Goal: Obtain resource: Download file/media

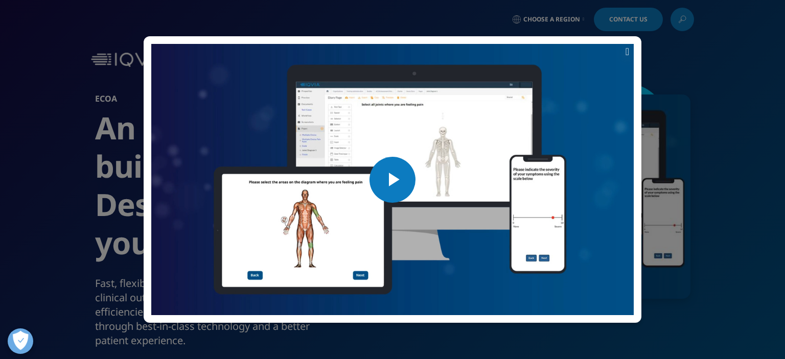
scroll to position [72, 0]
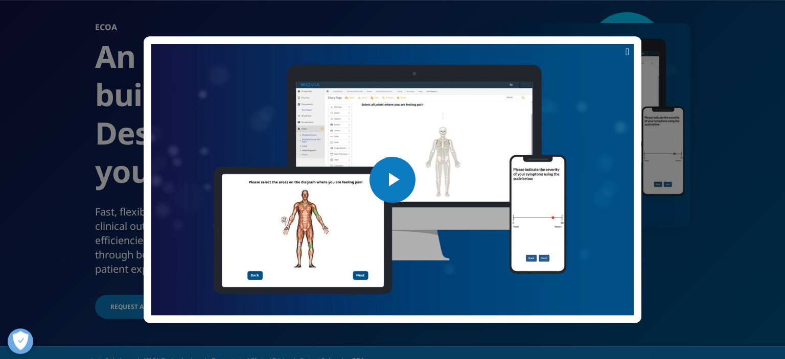
click at [393, 180] on span "Video Player" at bounding box center [393, 180] width 0 height 0
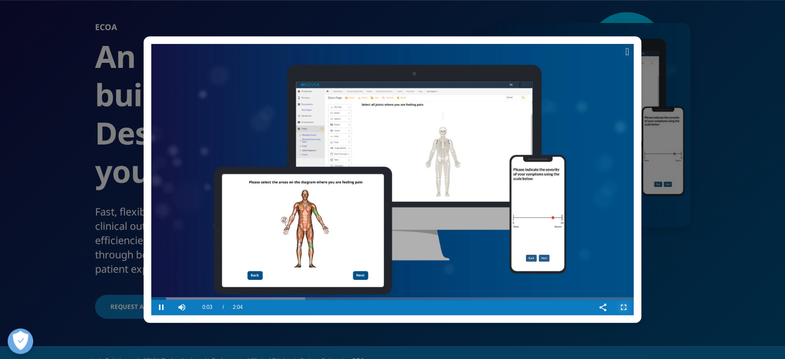
click at [627, 308] on span "Video Player" at bounding box center [624, 308] width 20 height 0
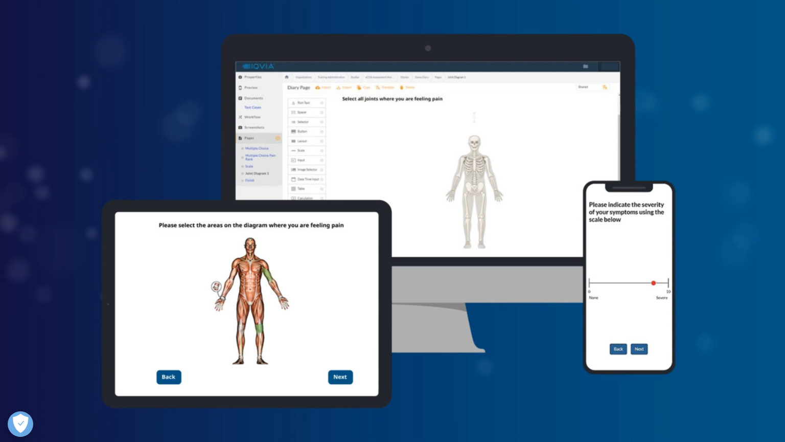
click at [765, 359] on button "Exit Fullscreen" at bounding box center [775, 433] width 20 height 15
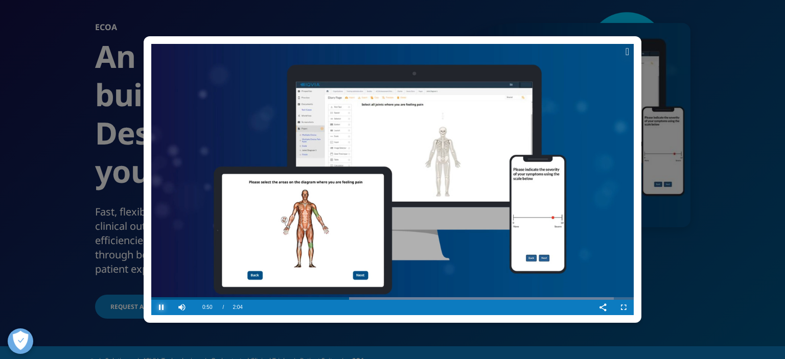
click at [164, 308] on span "Video Player" at bounding box center [161, 308] width 20 height 0
click at [623, 308] on span "Video Player" at bounding box center [624, 308] width 20 height 0
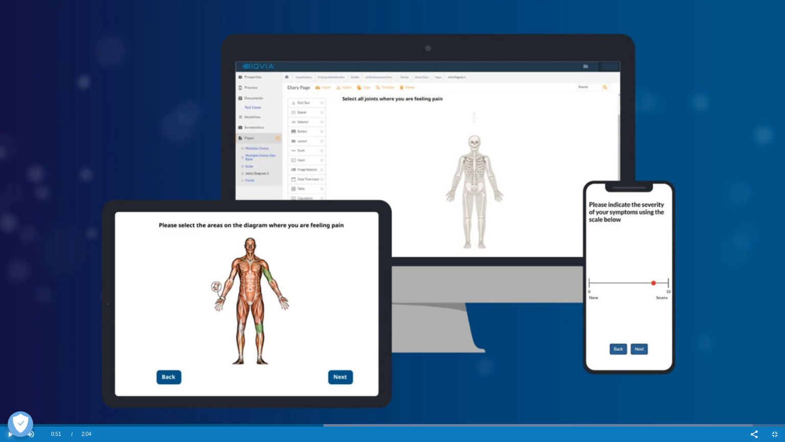
click at [10, 359] on span "Video Player" at bounding box center [10, 434] width 20 height 0
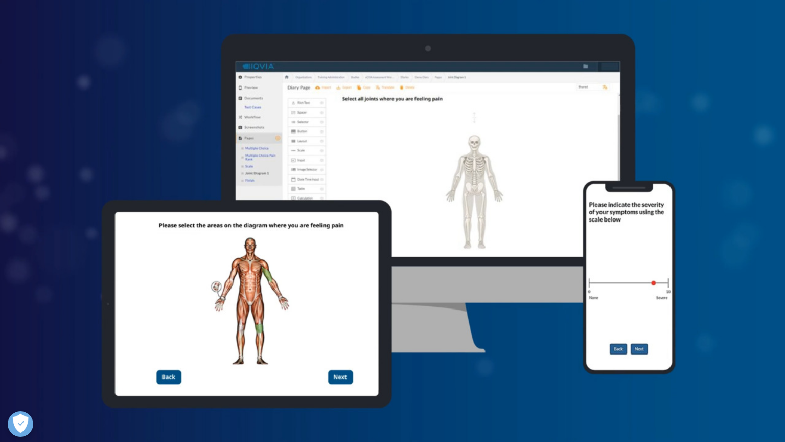
click at [0, 359] on button "Pause" at bounding box center [10, 433] width 20 height 15
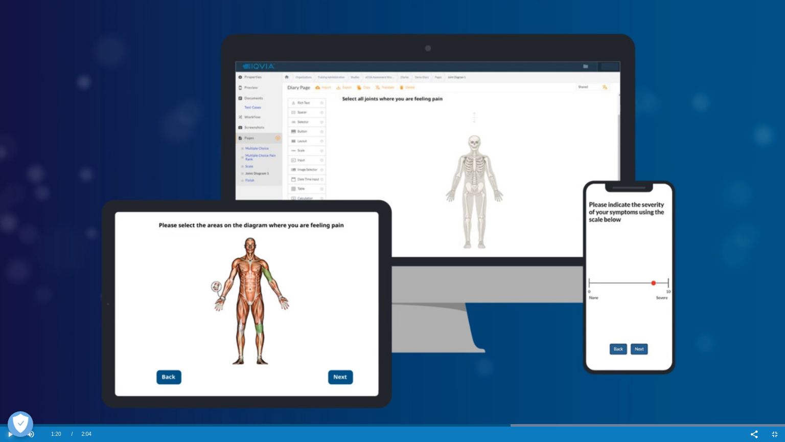
click at [0, 359] on button "Play" at bounding box center [10, 433] width 20 height 15
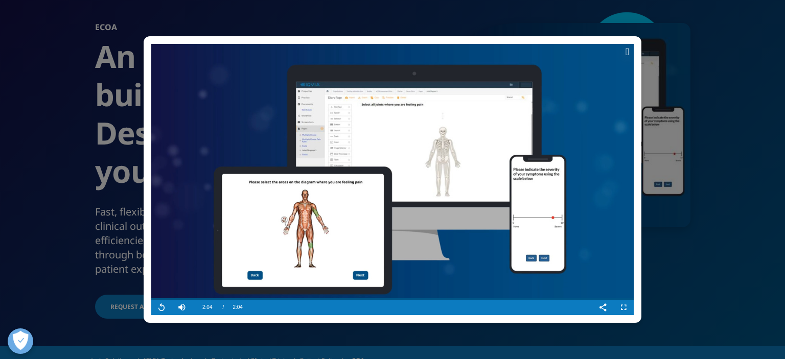
click at [626, 52] on icon at bounding box center [628, 52] width 4 height 10
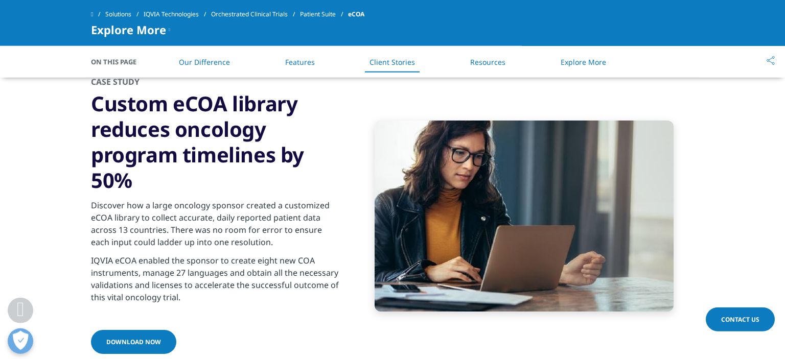
scroll to position [2043, 0]
click at [119, 335] on link "Download now" at bounding box center [133, 342] width 85 height 24
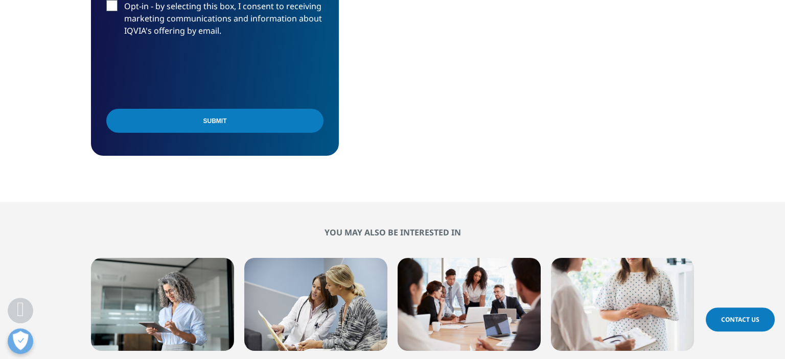
scroll to position [395, 603]
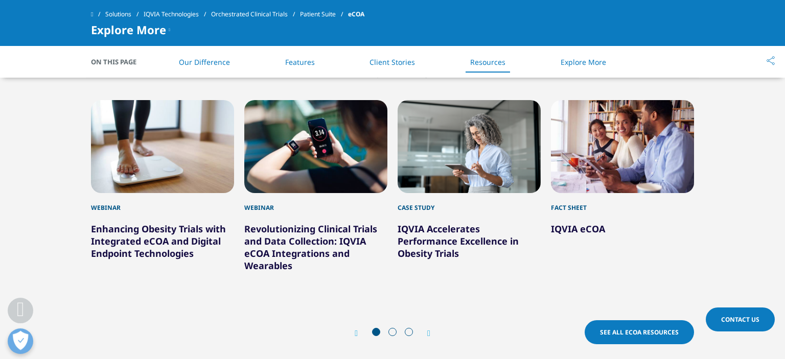
scroll to position [2400, 0]
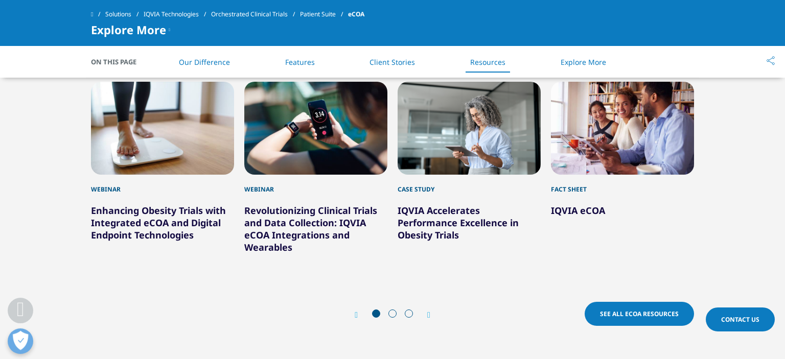
click at [603, 150] on div "4 / 12" at bounding box center [622, 128] width 143 height 93
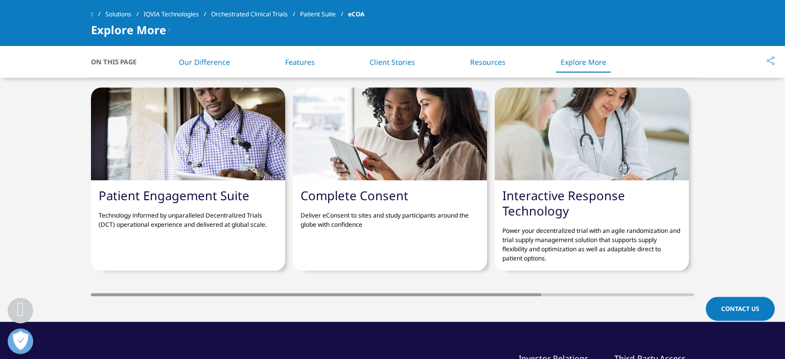
scroll to position [2735, 0]
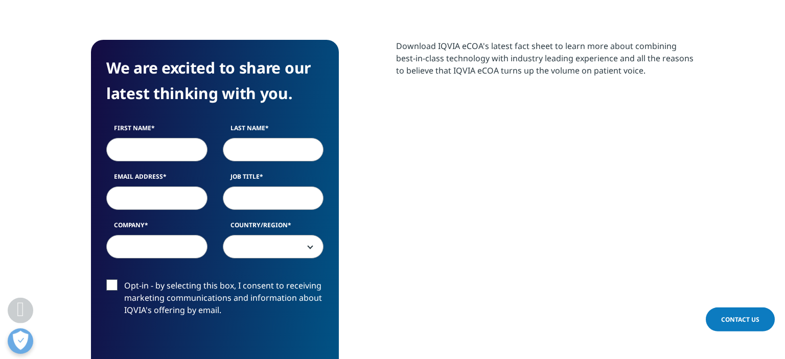
scroll to position [395, 603]
click at [126, 161] on input "First Name" at bounding box center [156, 150] width 101 height 24
type input "Marta"
type input "Estrela"
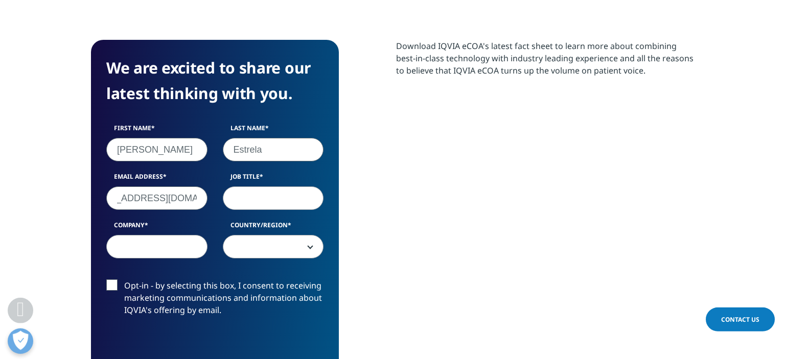
type input "martaestrela03@gmail.com"
type input "PhD Fellow"
type input "Uni. Aveiro"
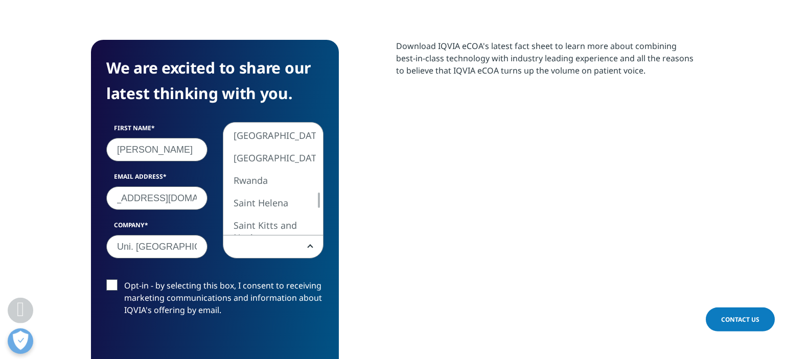
select select "[GEOGRAPHIC_DATA]"
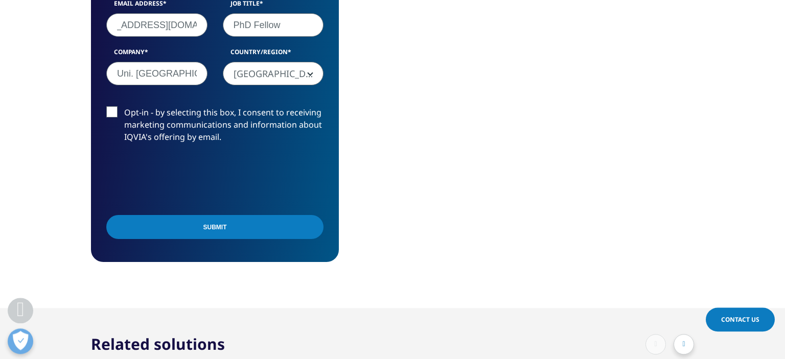
scroll to position [563, 0]
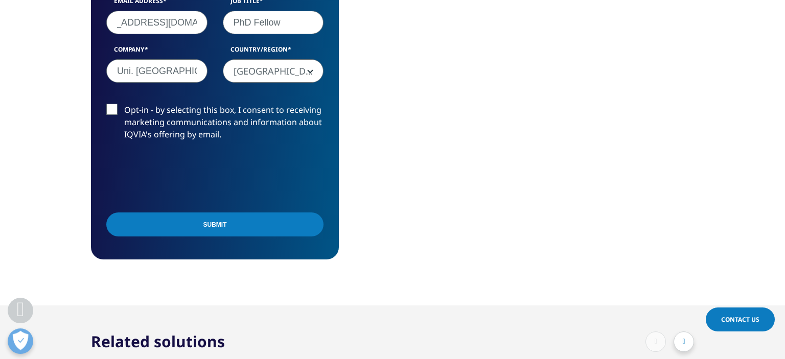
click at [180, 221] on input "Submit" at bounding box center [214, 225] width 217 height 24
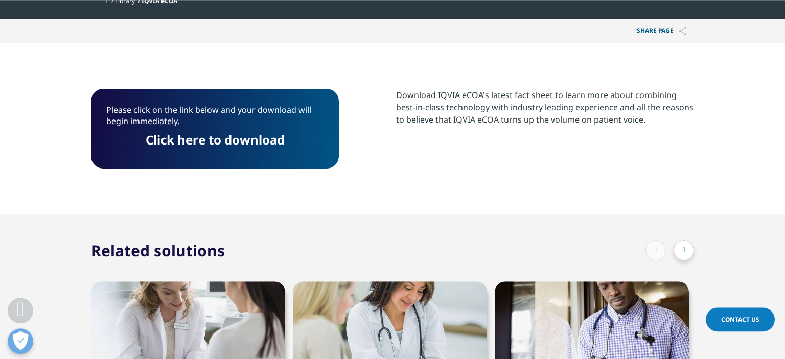
scroll to position [333, 0]
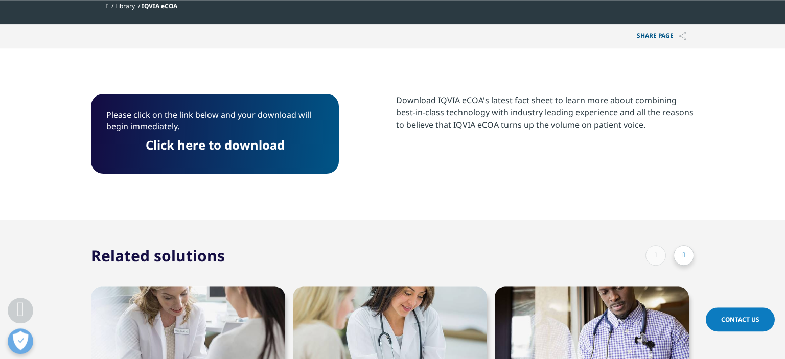
click at [230, 153] on link "Click here to download" at bounding box center [215, 145] width 139 height 17
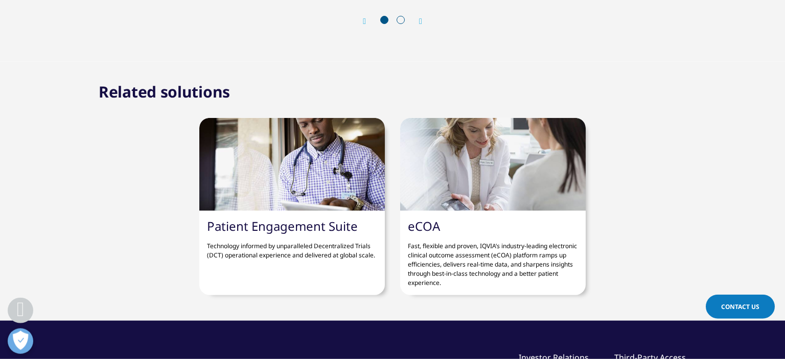
scroll to position [1190, 0]
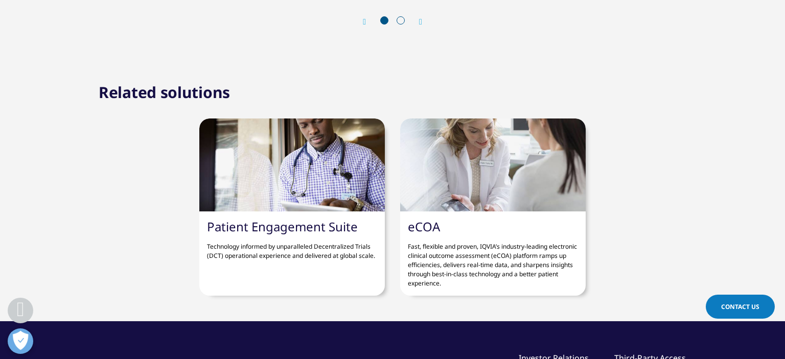
click at [523, 177] on div at bounding box center [493, 165] width 186 height 93
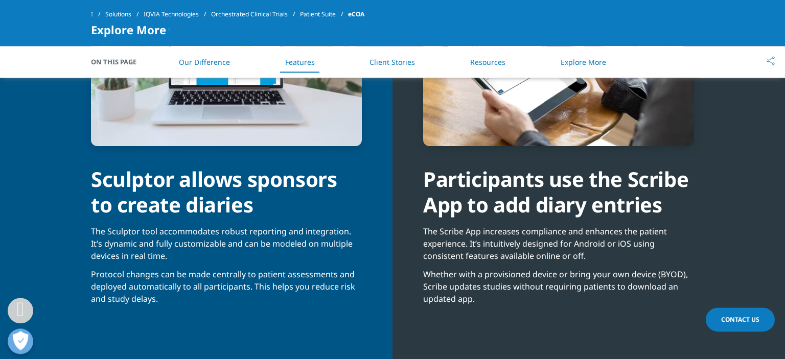
scroll to position [999, 0]
click at [383, 57] on li "Client Stories" at bounding box center [392, 62] width 66 height 30
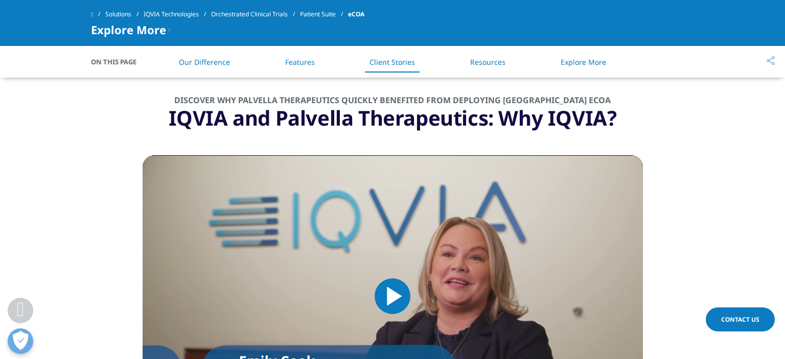
scroll to position [1630, 0]
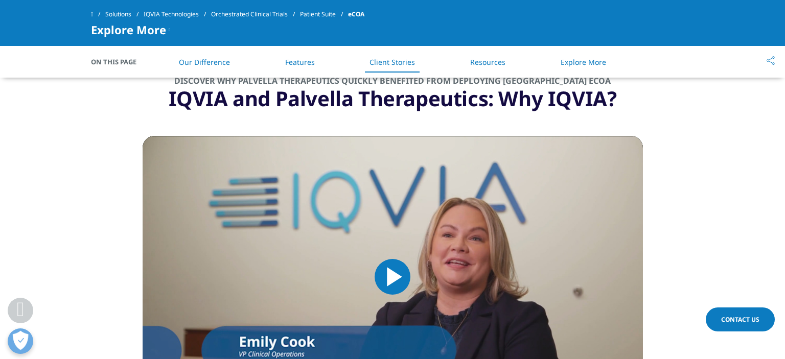
click at [485, 60] on link "Resources" at bounding box center [487, 62] width 35 height 10
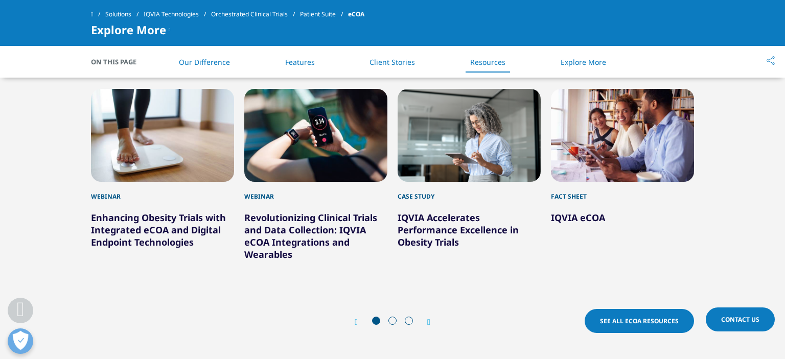
click at [599, 59] on link "Explore More" at bounding box center [584, 62] width 46 height 10
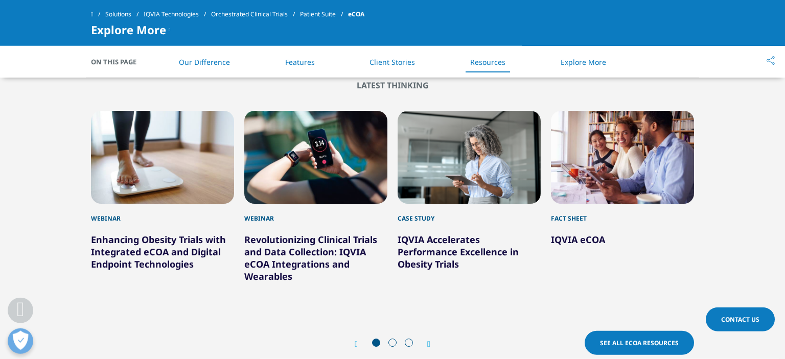
scroll to position [2370, 0]
click at [394, 342] on span at bounding box center [393, 343] width 8 height 8
click at [428, 344] on icon "Next slide" at bounding box center [428, 345] width 3 height 8
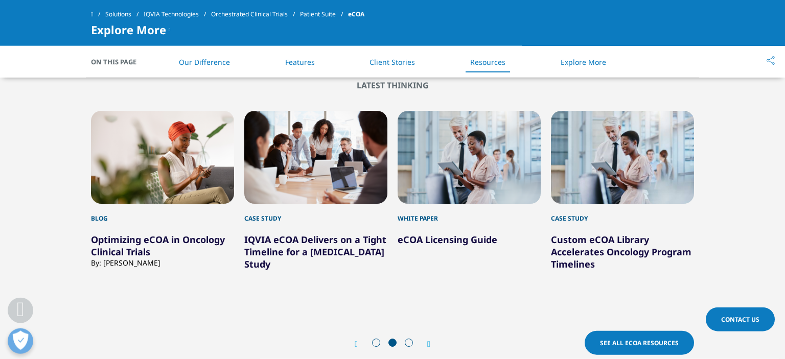
click at [428, 344] on icon "Next slide" at bounding box center [428, 345] width 3 height 8
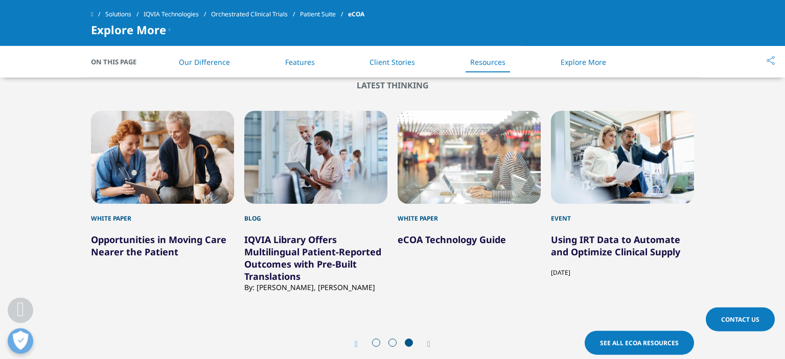
click at [465, 174] on div "11 / 12" at bounding box center [469, 157] width 143 height 93
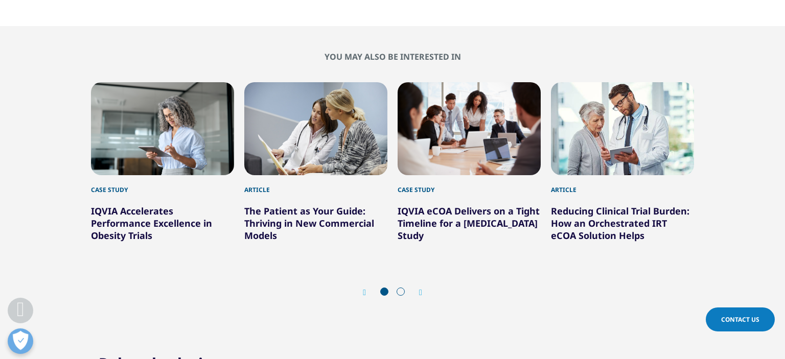
scroll to position [576, 0]
